Goal: Task Accomplishment & Management: Manage account settings

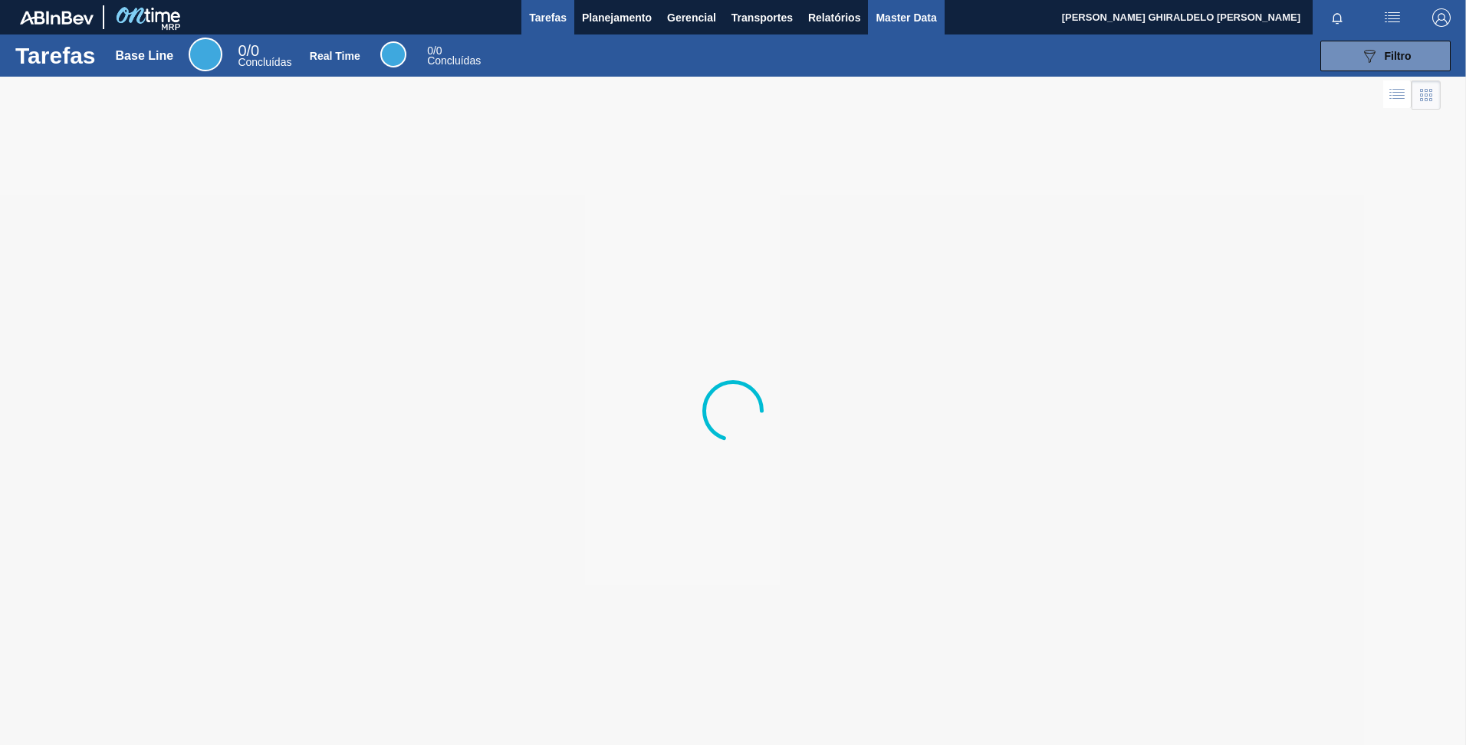
click at [905, 8] on span "Master Data" at bounding box center [905, 17] width 61 height 18
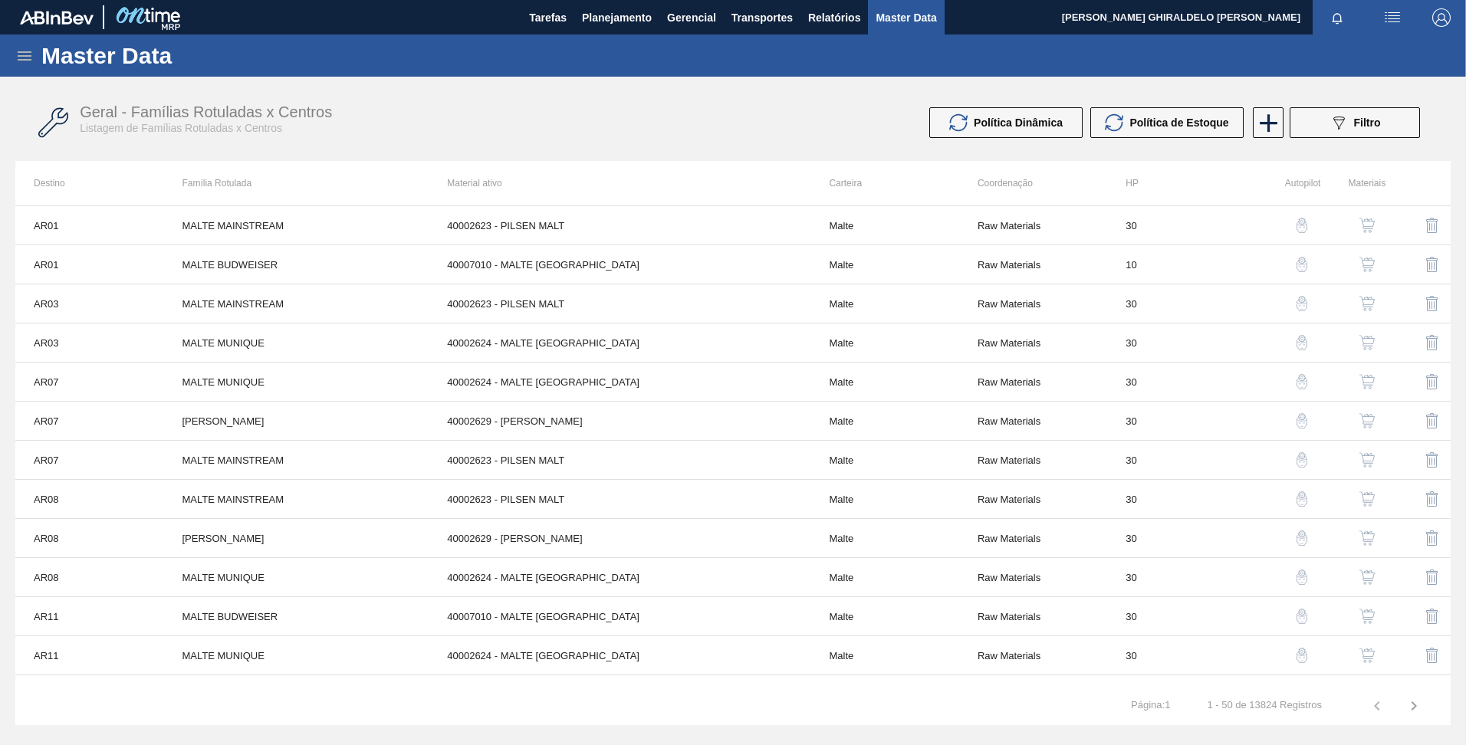
click at [19, 54] on icon at bounding box center [24, 56] width 18 height 18
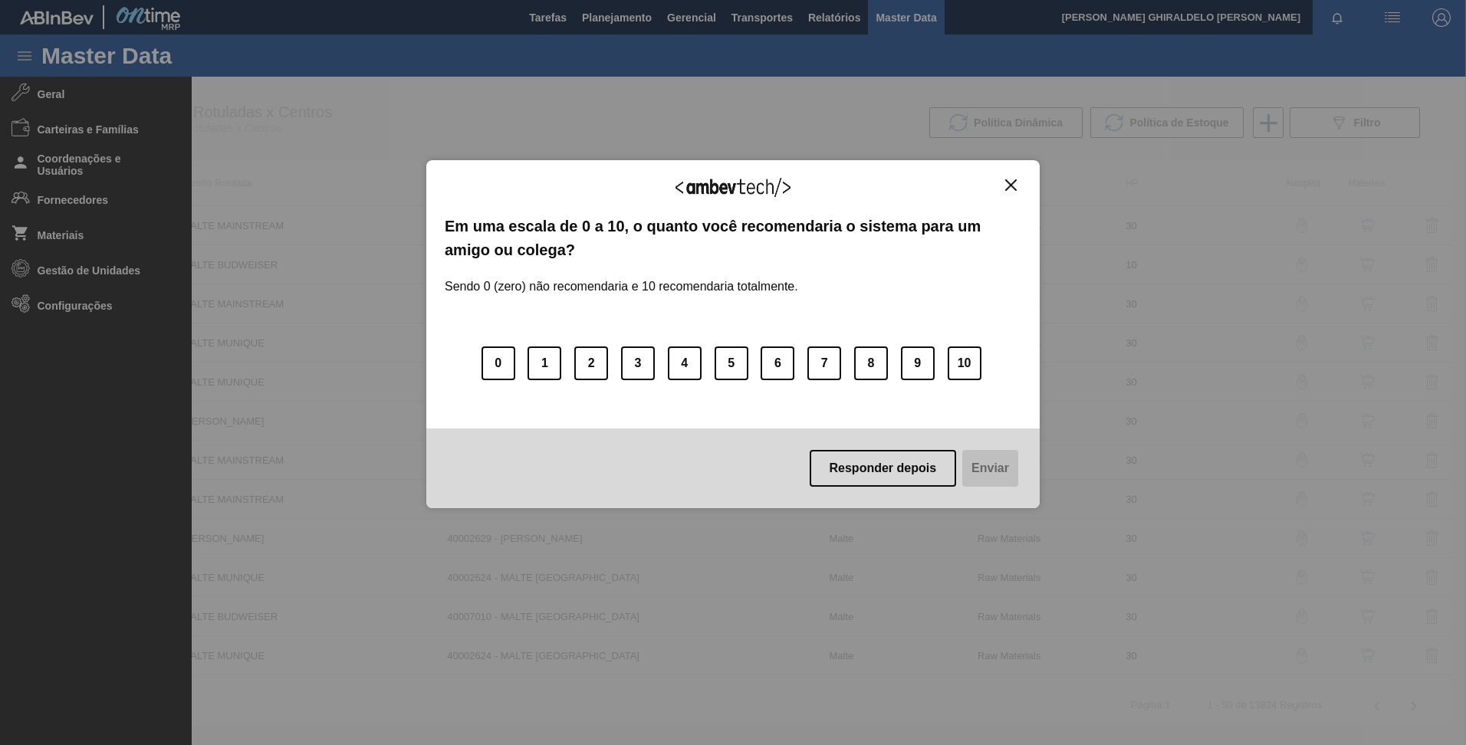
click at [1013, 181] on img "Close" at bounding box center [1010, 184] width 11 height 11
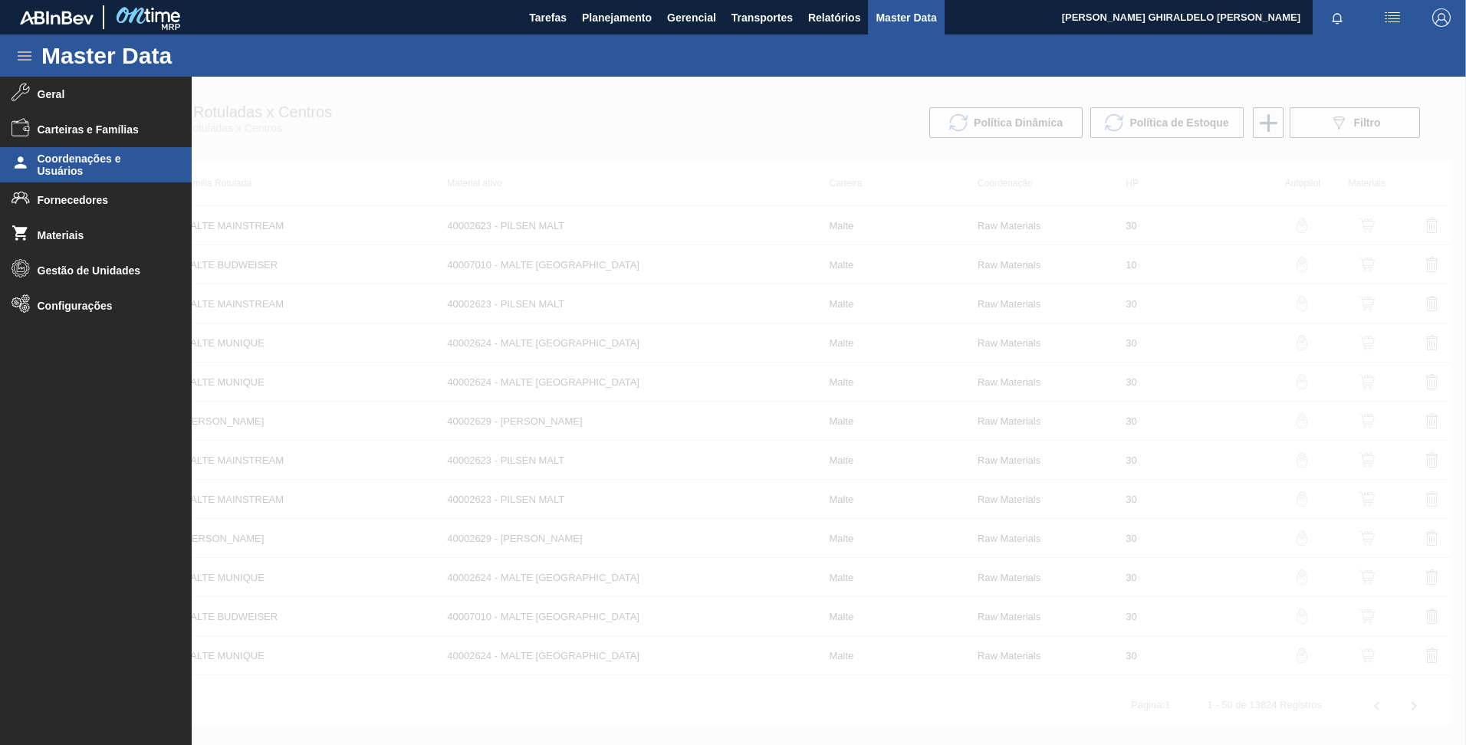
click at [91, 172] on span "Coordenações e Usuários" at bounding box center [101, 165] width 126 height 25
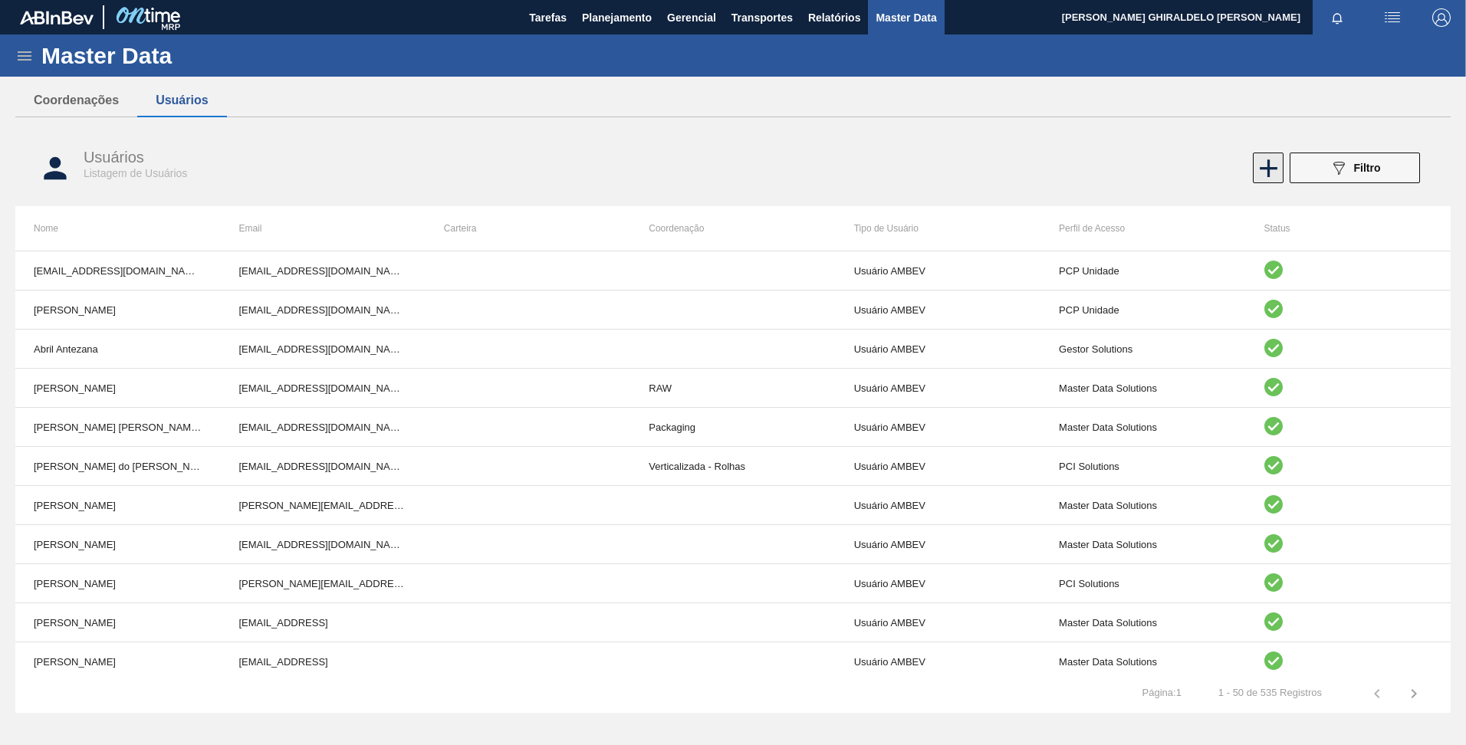
click at [1269, 164] on icon at bounding box center [1268, 168] width 30 height 30
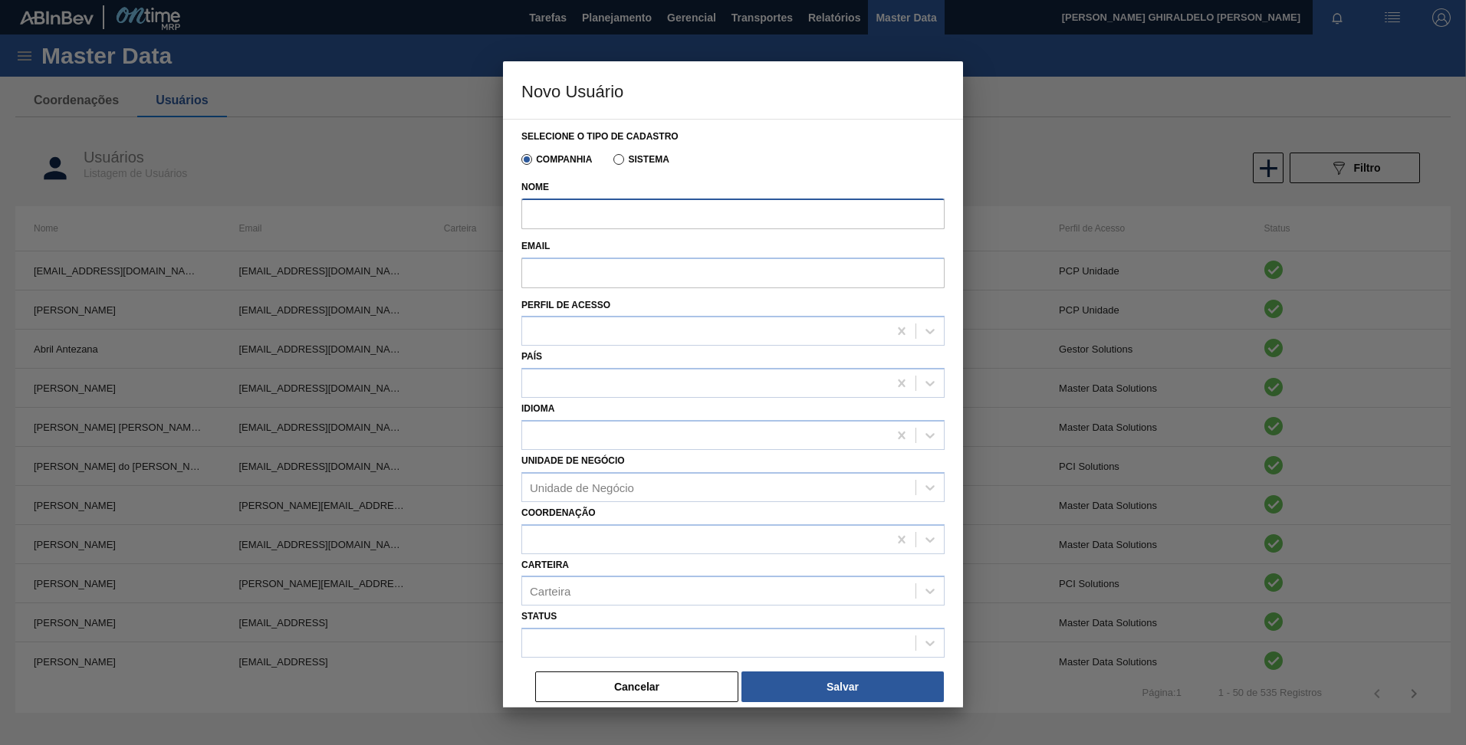
click at [657, 225] on input "Nome" at bounding box center [732, 214] width 423 height 31
paste input "[PERSON_NAME] [PERSON_NAME]"
type input "[PERSON_NAME] [PERSON_NAME]"
click at [637, 268] on input "Email" at bounding box center [732, 273] width 423 height 31
paste input "[EMAIL_ADDRESS][DOMAIN_NAME]"
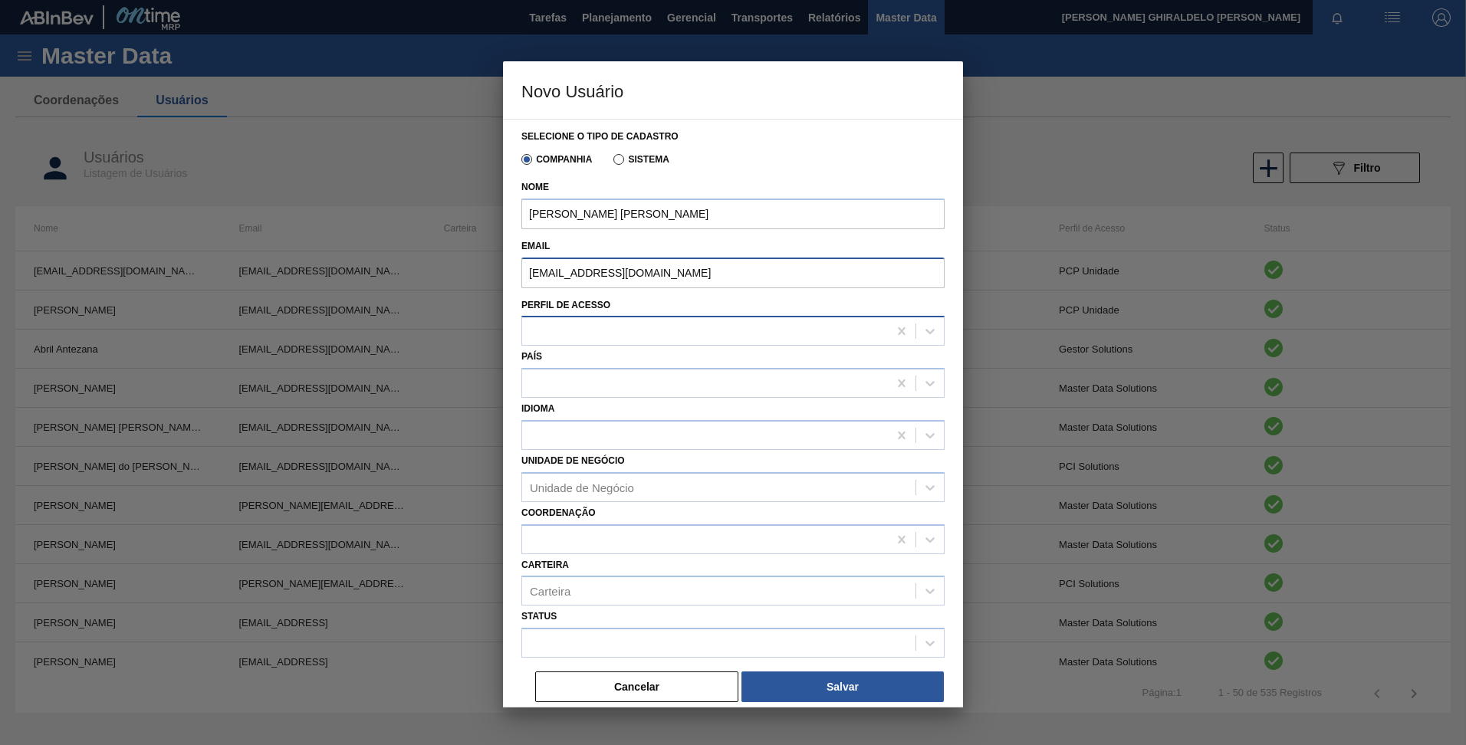
type input "[EMAIL_ADDRESS][DOMAIN_NAME]"
click at [572, 341] on div at bounding box center [705, 331] width 366 height 22
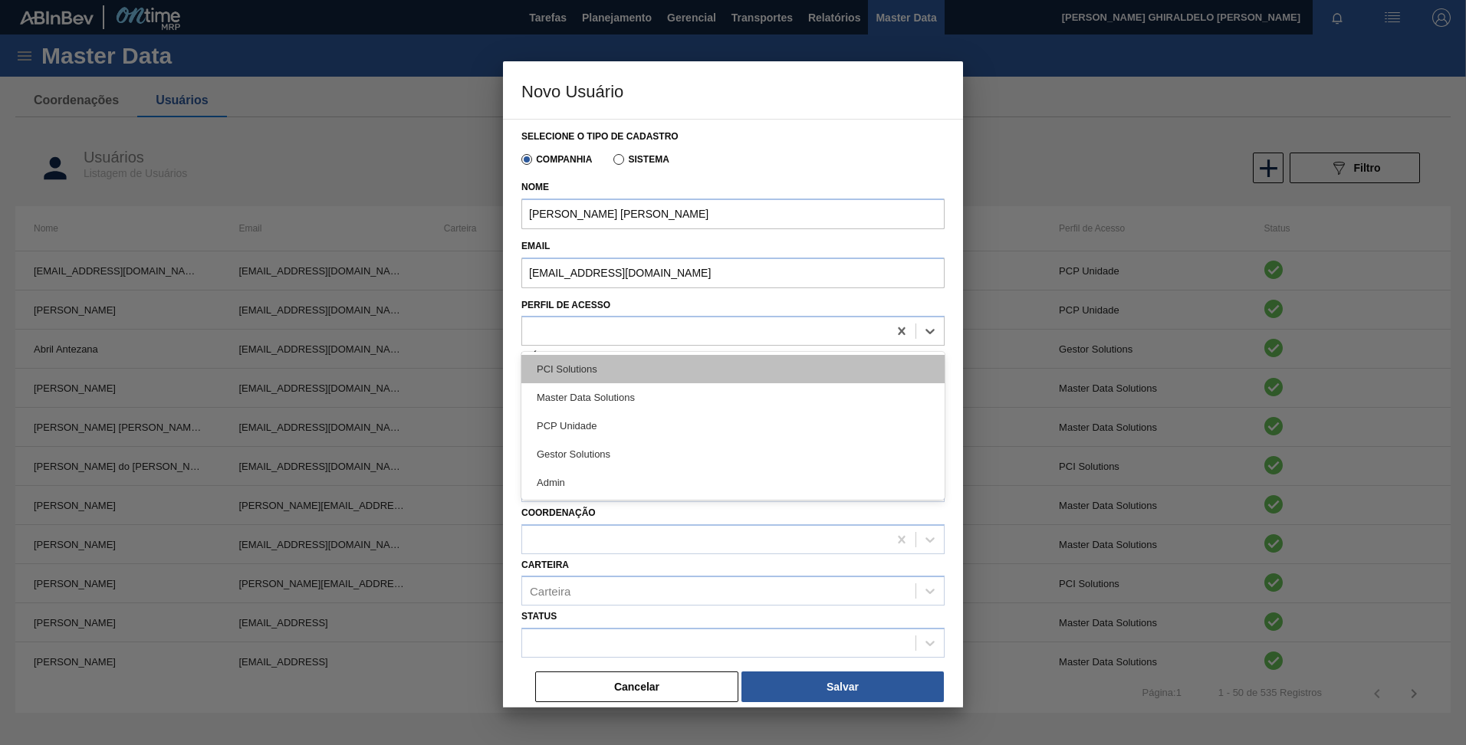
click at [614, 376] on div "PCI Solutions" at bounding box center [732, 369] width 423 height 28
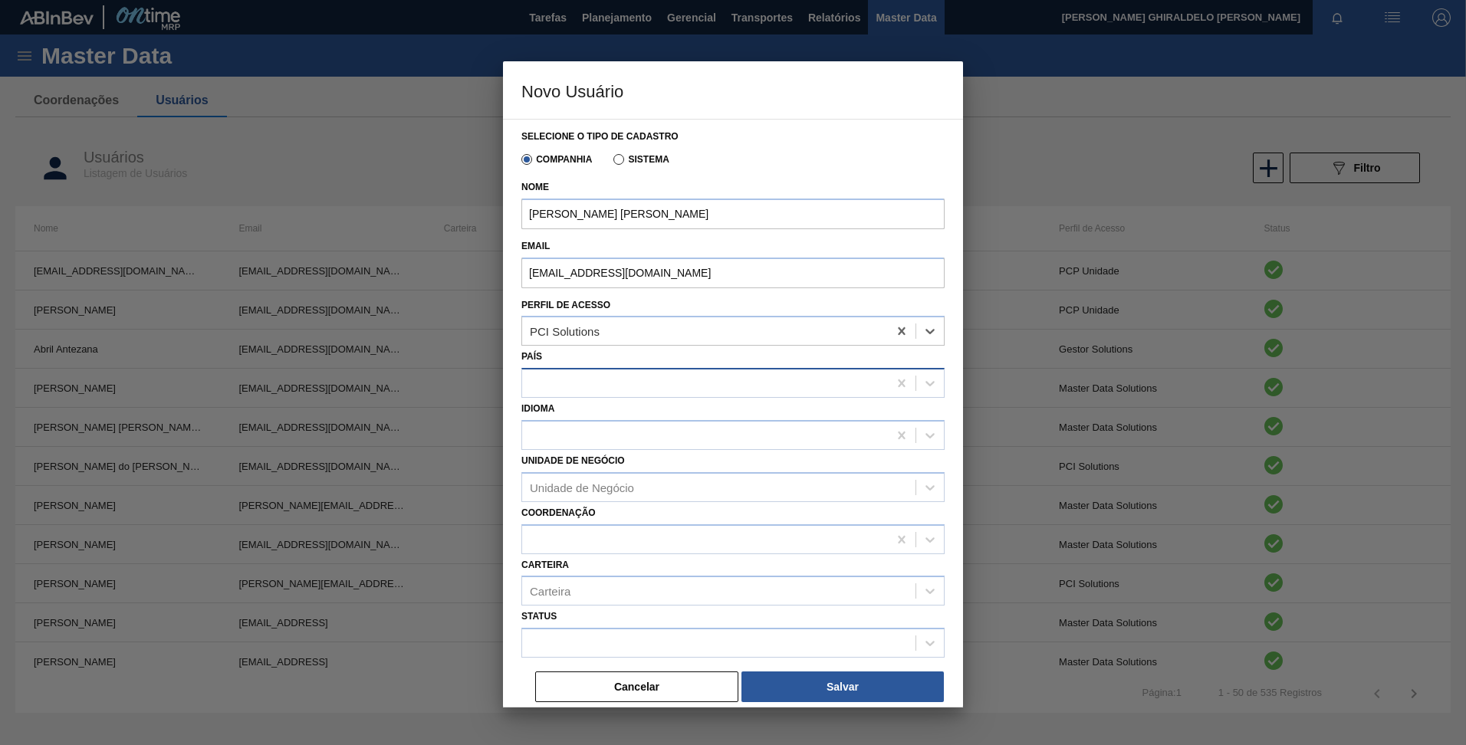
click at [614, 376] on div at bounding box center [705, 384] width 366 height 22
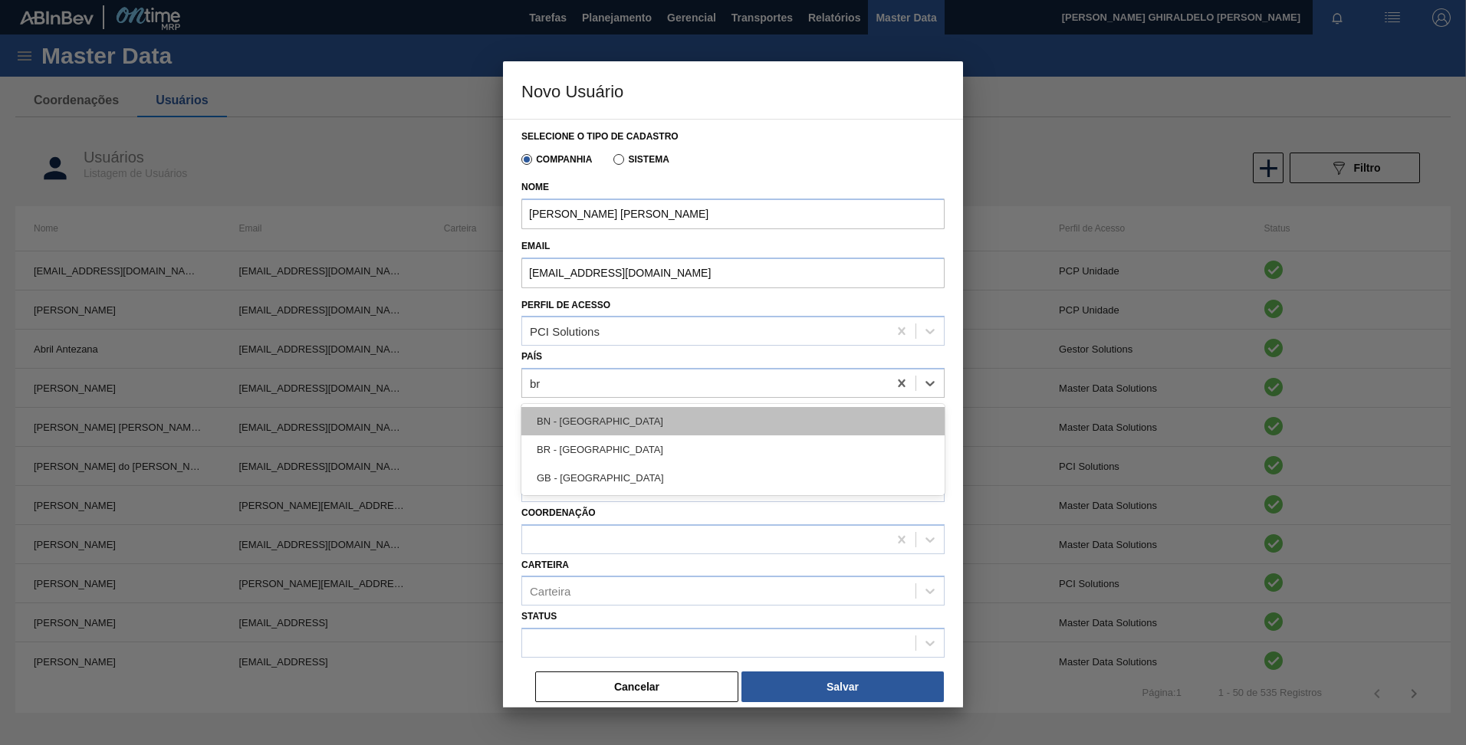
type input "bra"
click at [613, 425] on div "BR - [GEOGRAPHIC_DATA]" at bounding box center [732, 421] width 423 height 28
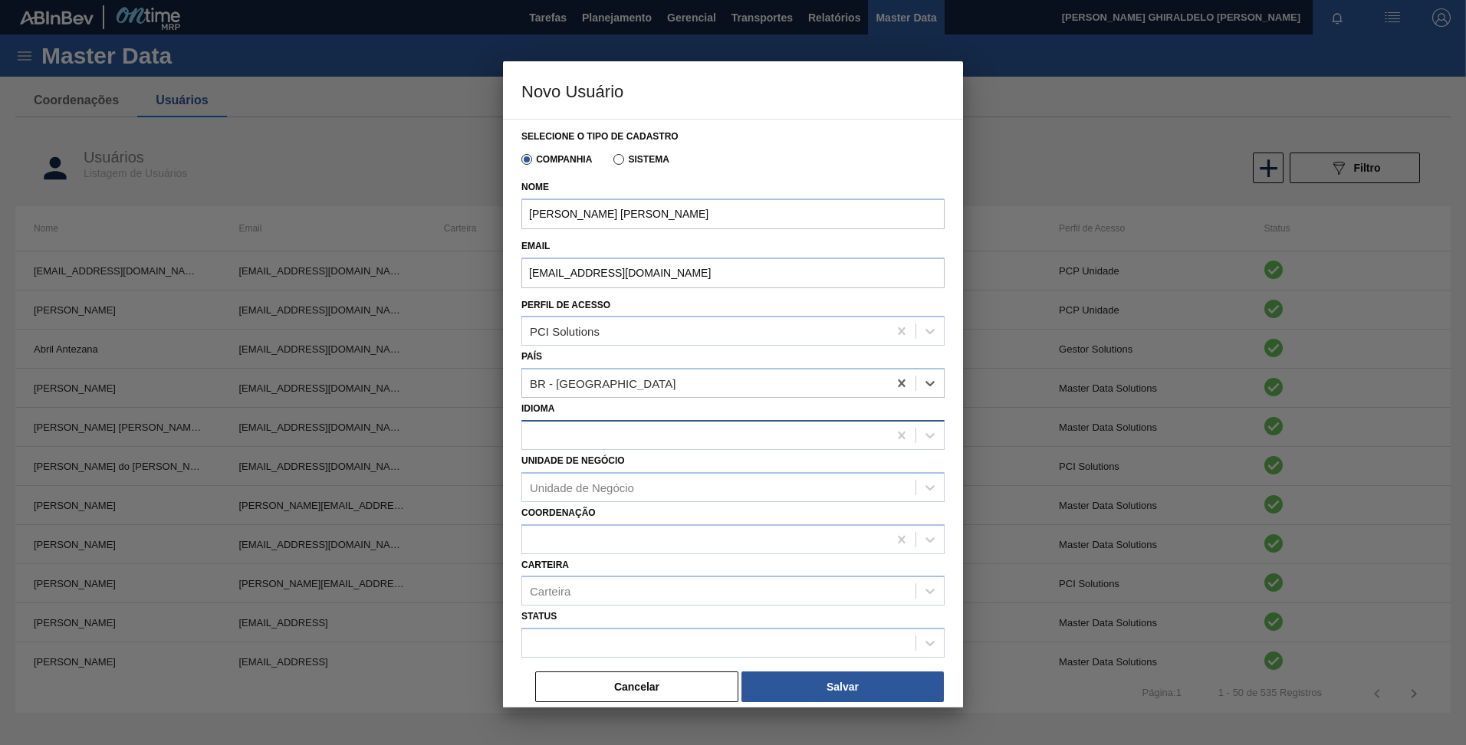
click at [619, 429] on div at bounding box center [705, 435] width 366 height 22
type input "port"
click at [574, 471] on div "Português ([GEOGRAPHIC_DATA])" at bounding box center [732, 473] width 423 height 28
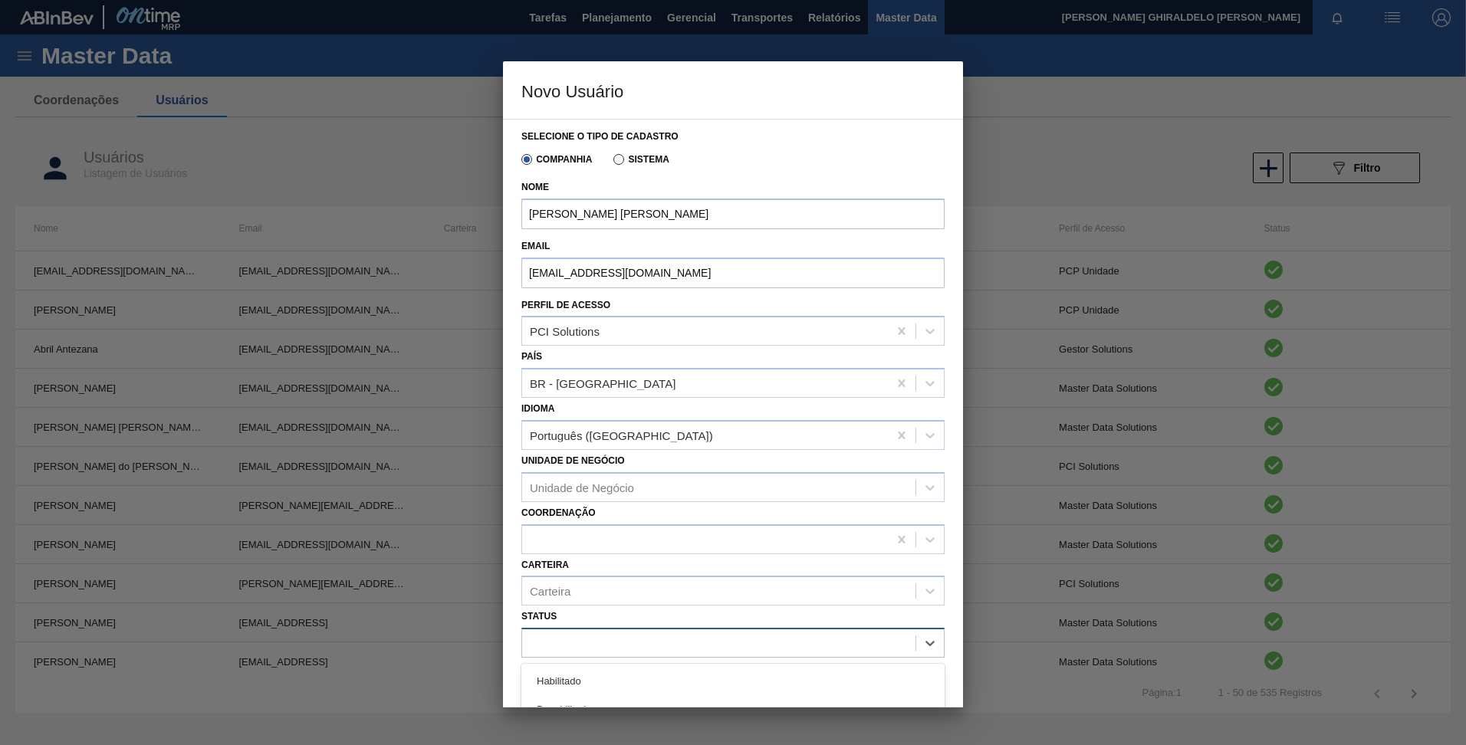
click at [623, 629] on div at bounding box center [732, 643] width 423 height 30
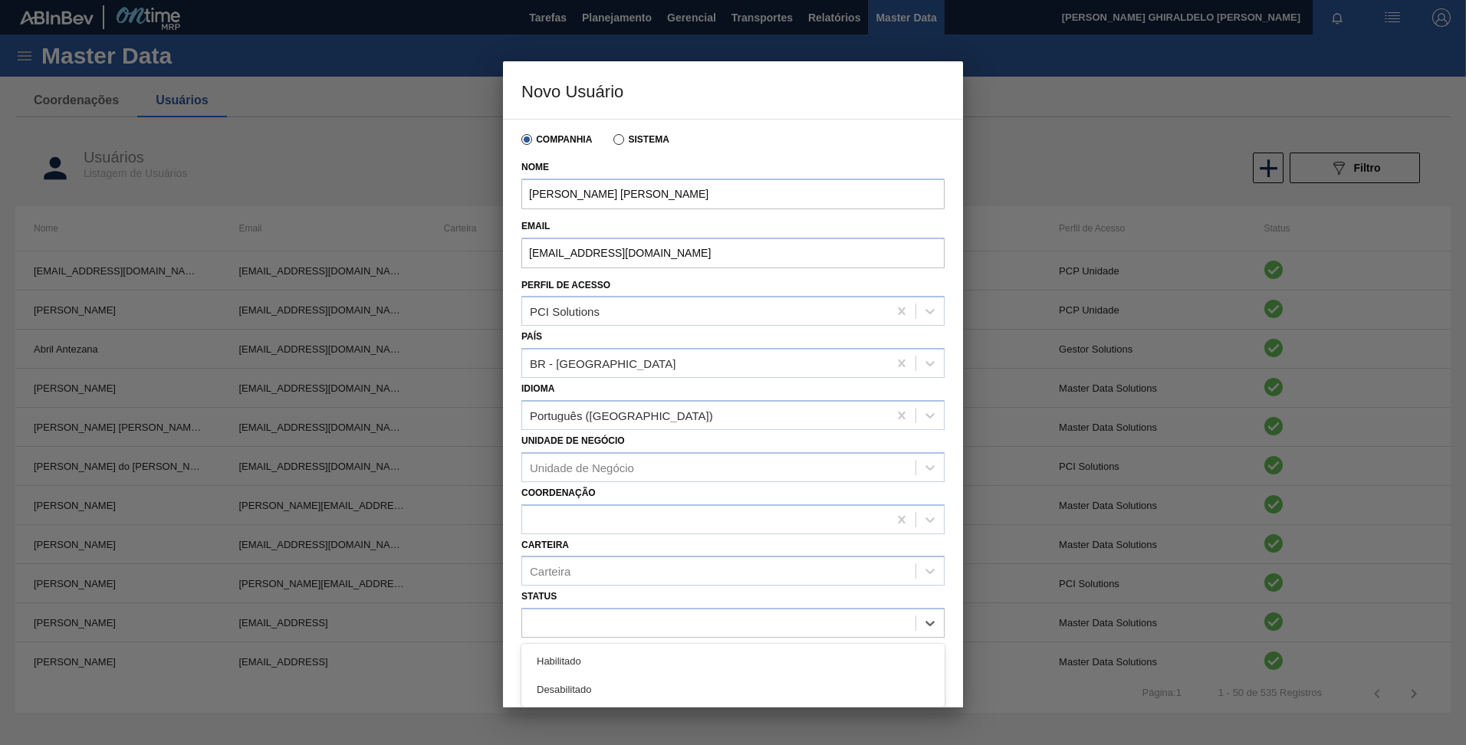
drag, startPoint x: 630, startPoint y: 666, endPoint x: 632, endPoint y: 656, distance: 10.1
click at [630, 665] on div "Habilitado" at bounding box center [732, 661] width 423 height 28
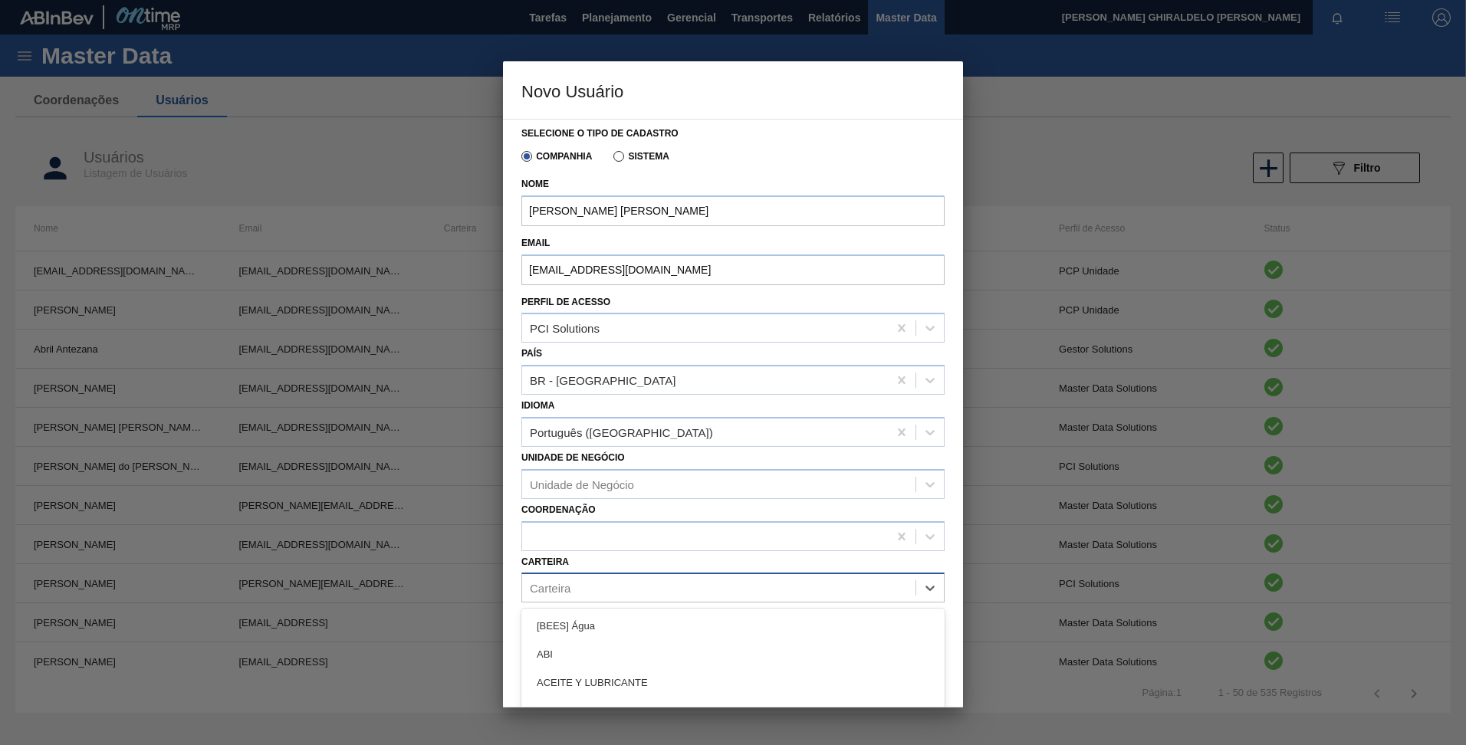
click at [634, 590] on div "Carteira" at bounding box center [718, 588] width 393 height 22
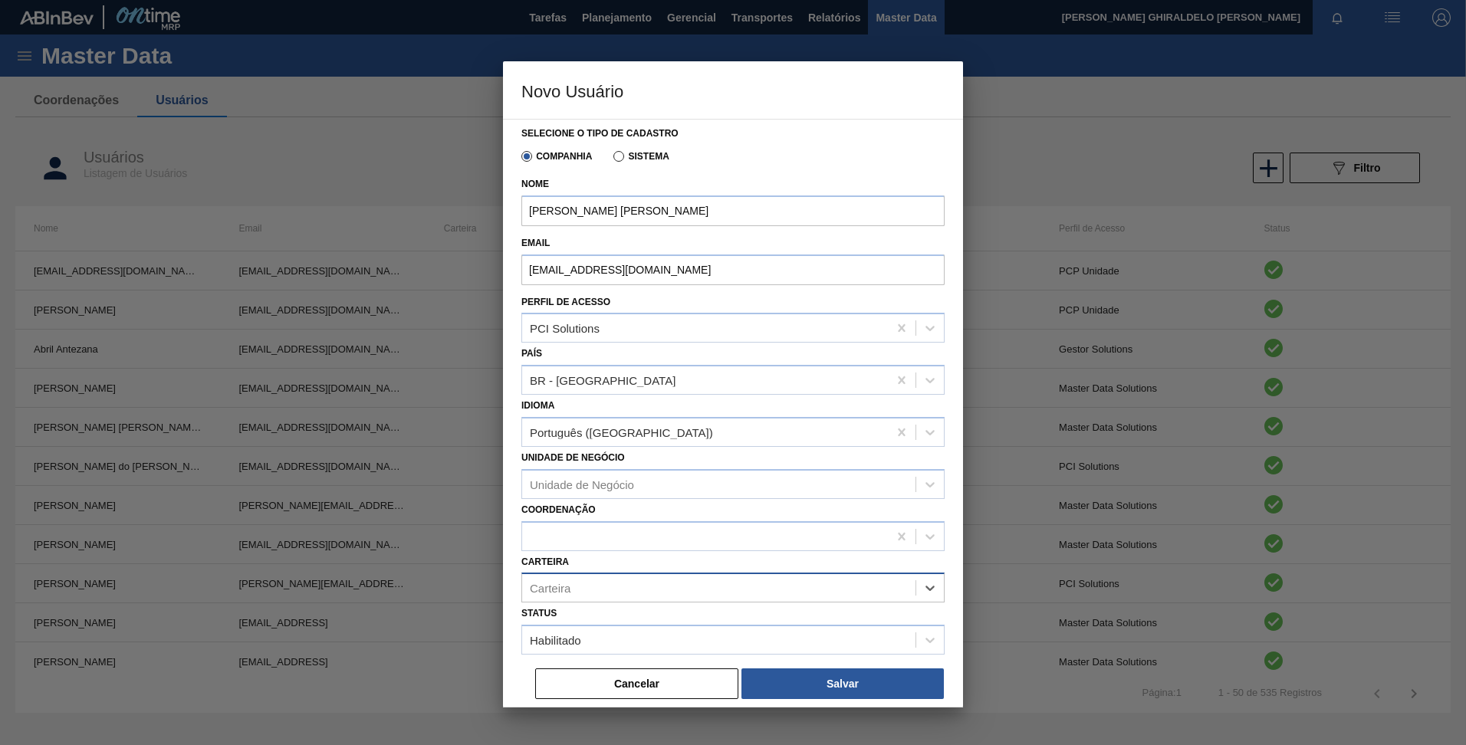
click at [634, 590] on div "Carteira" at bounding box center [718, 588] width 393 height 22
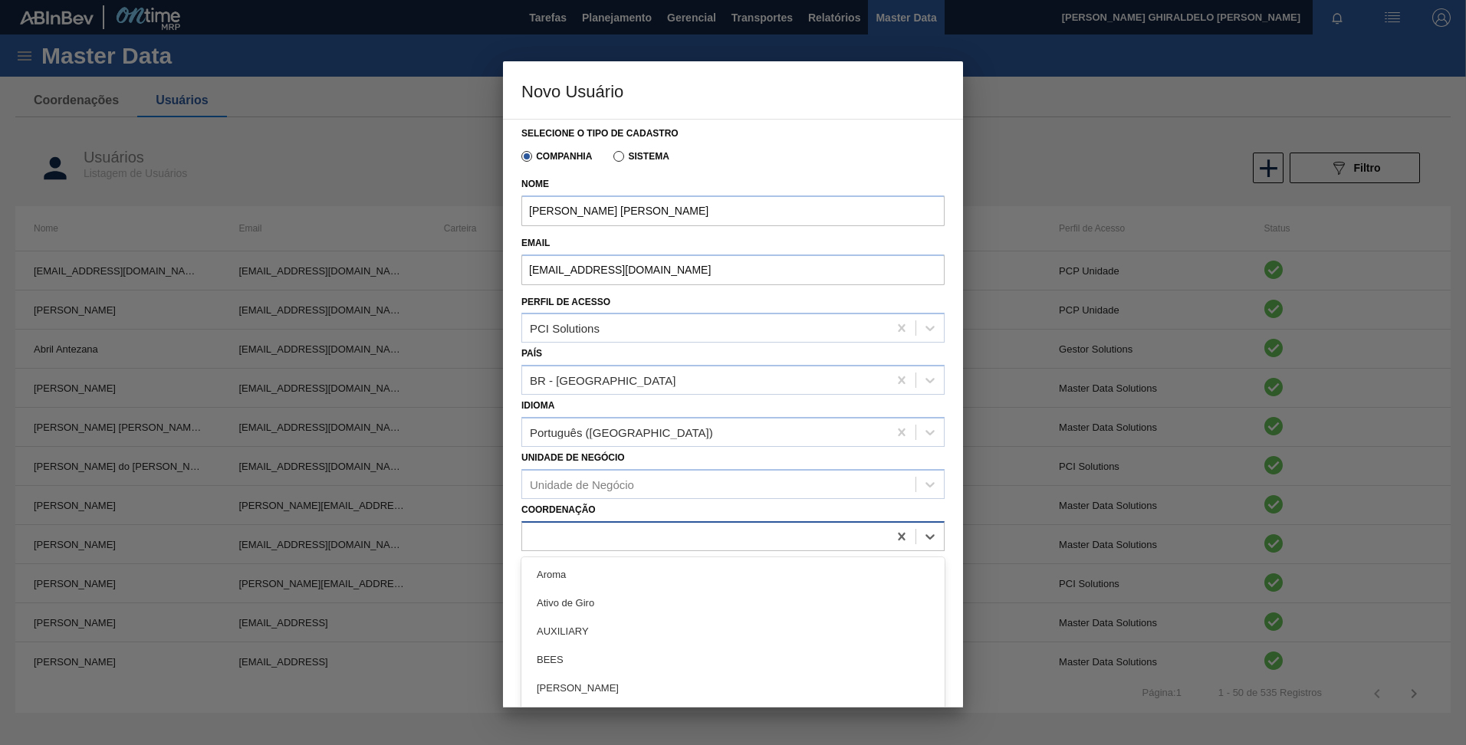
click at [622, 540] on div at bounding box center [705, 536] width 366 height 22
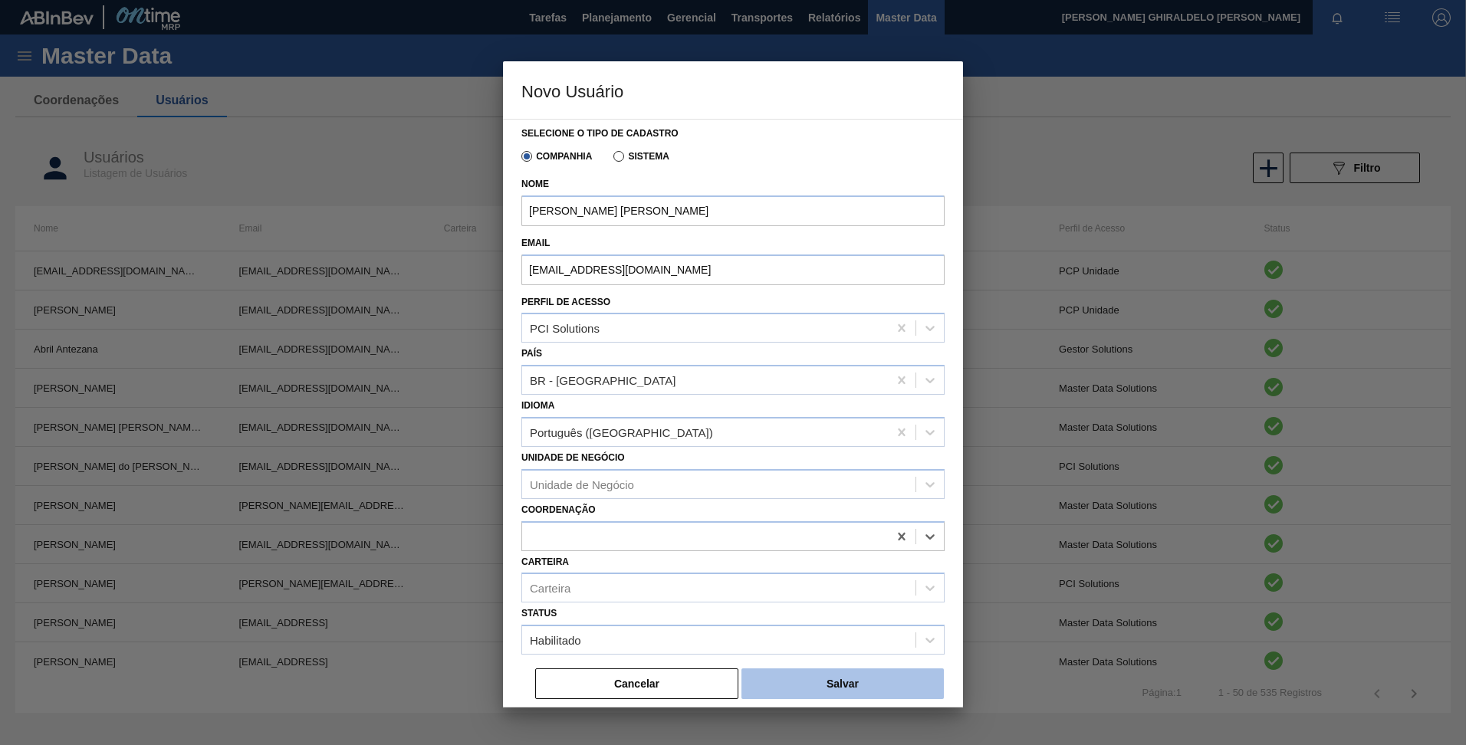
click at [801, 670] on button "Salvar" at bounding box center [842, 683] width 202 height 31
